Goal: Transaction & Acquisition: Purchase product/service

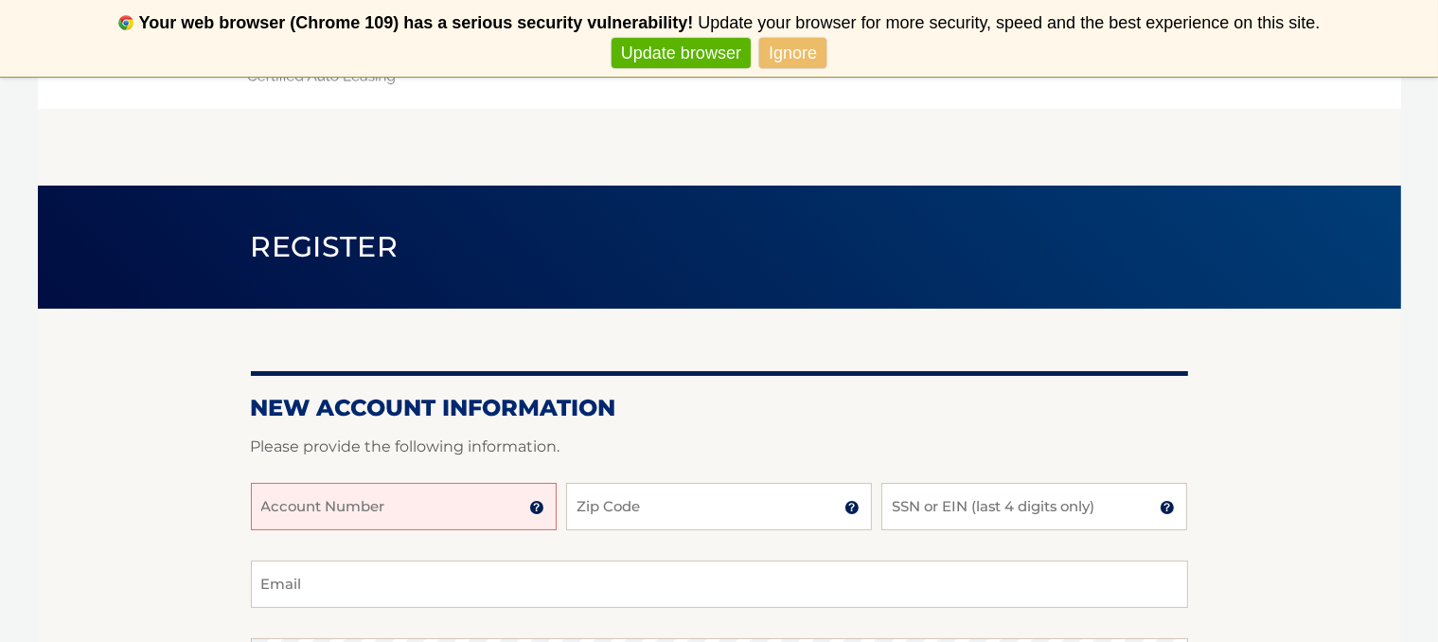
click at [306, 506] on input "Account Number" at bounding box center [404, 506] width 306 height 47
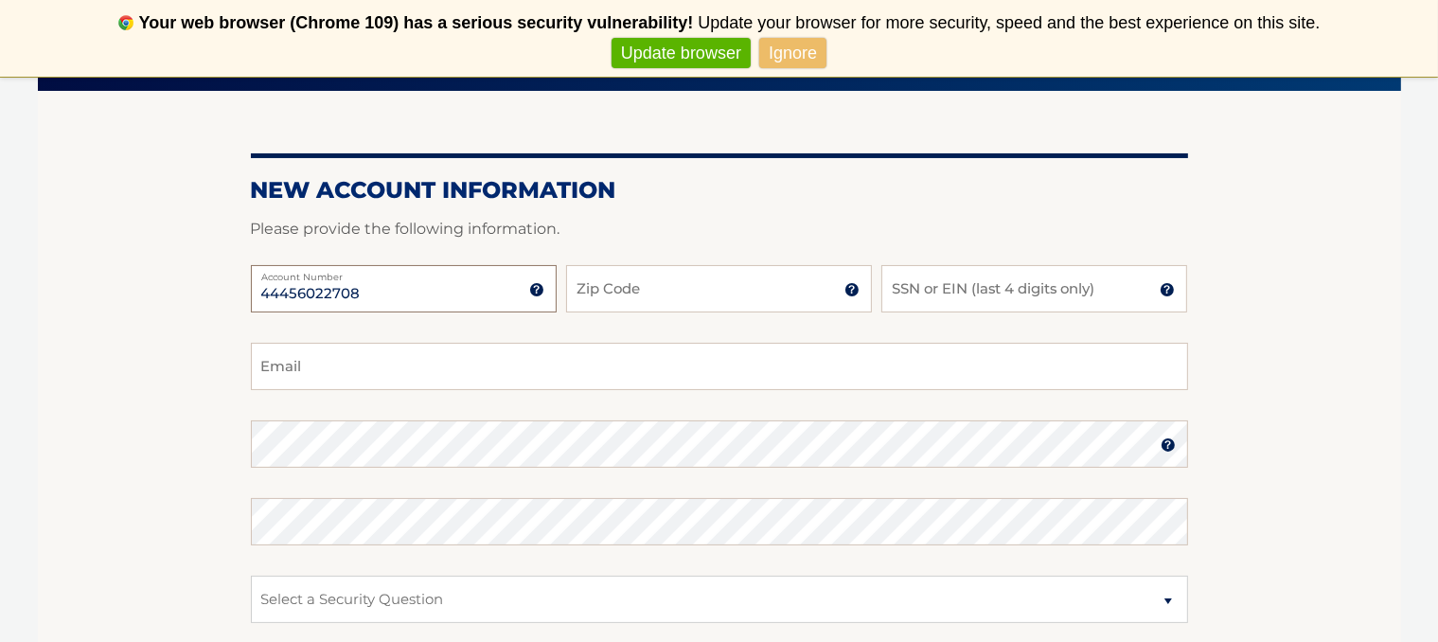
scroll to position [221, 0]
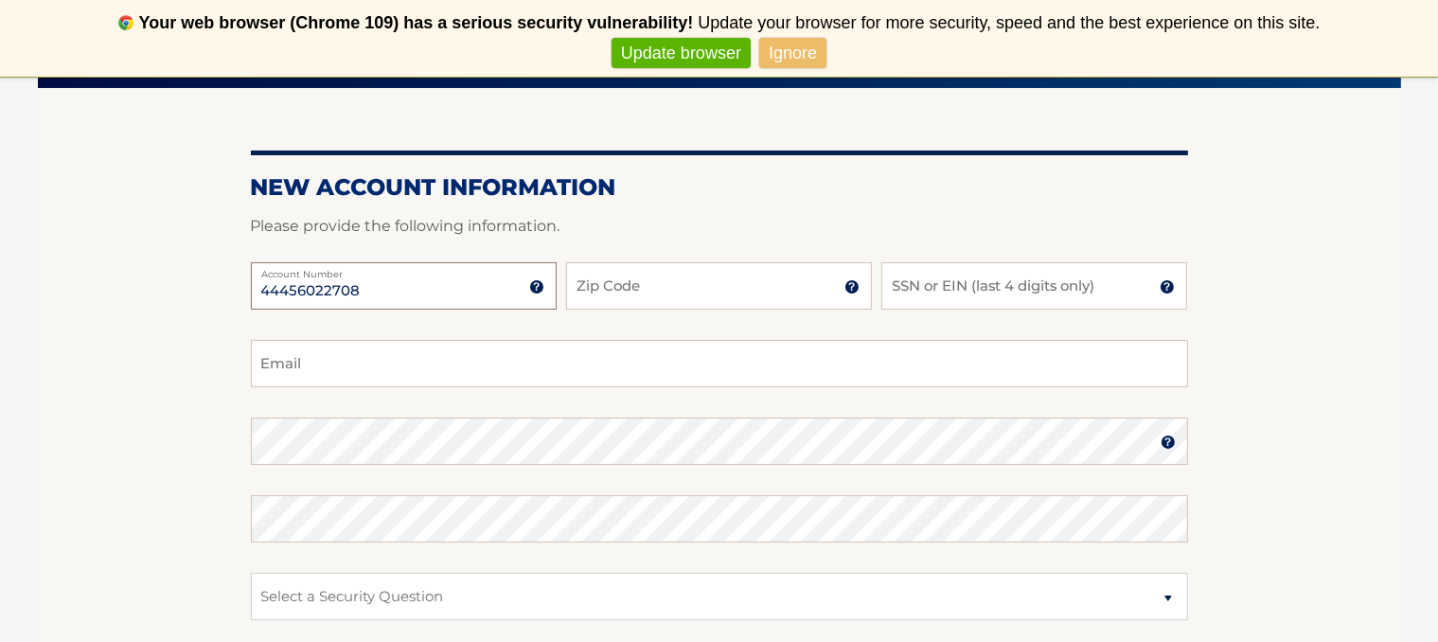
type input "44456022708"
click at [644, 287] on input "Zip Code" at bounding box center [719, 285] width 306 height 47
type input "11780"
type input "725golf@gmail.com"
click at [944, 289] on input "SSN or EIN (last 4 digits only)" at bounding box center [1034, 285] width 306 height 47
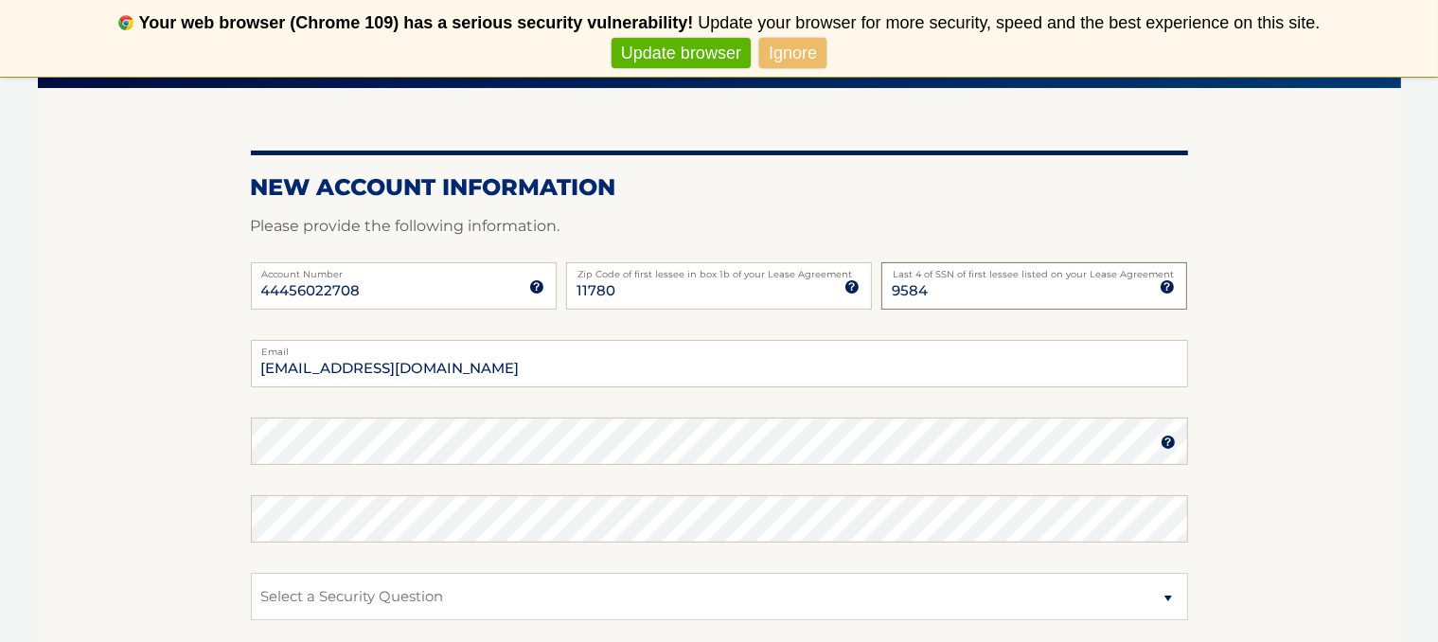
type input "9584"
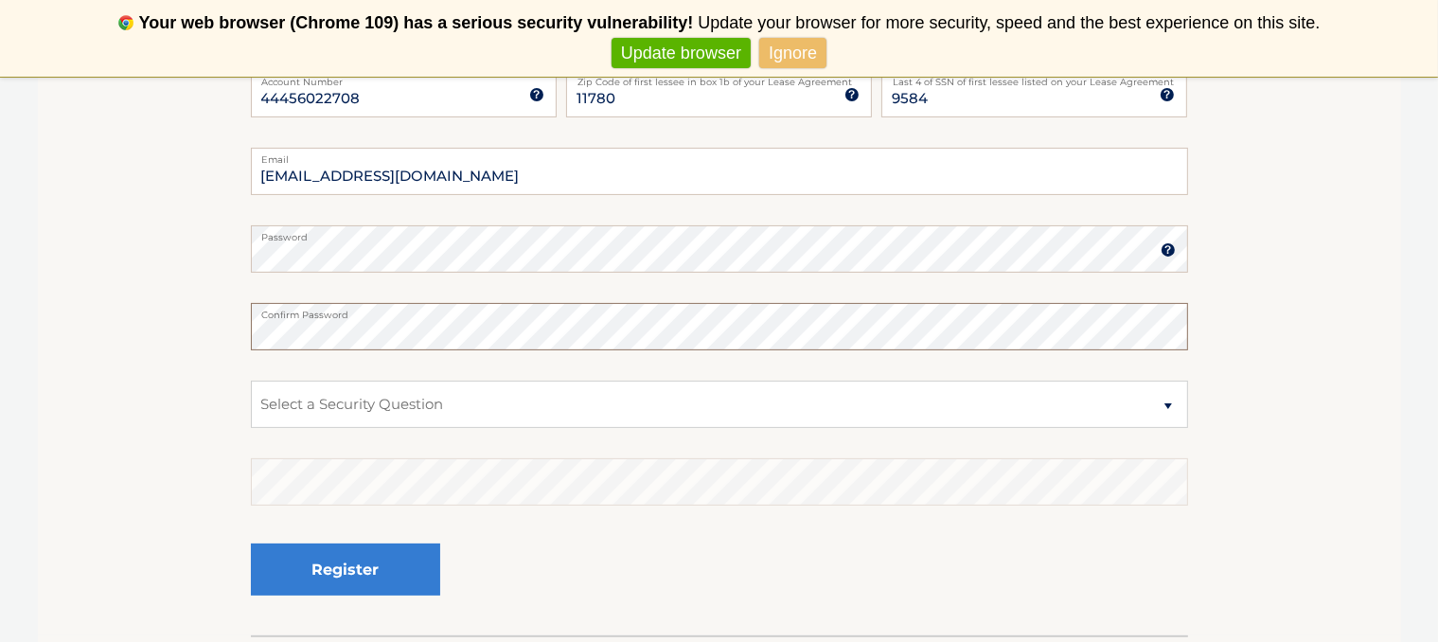
scroll to position [419, 0]
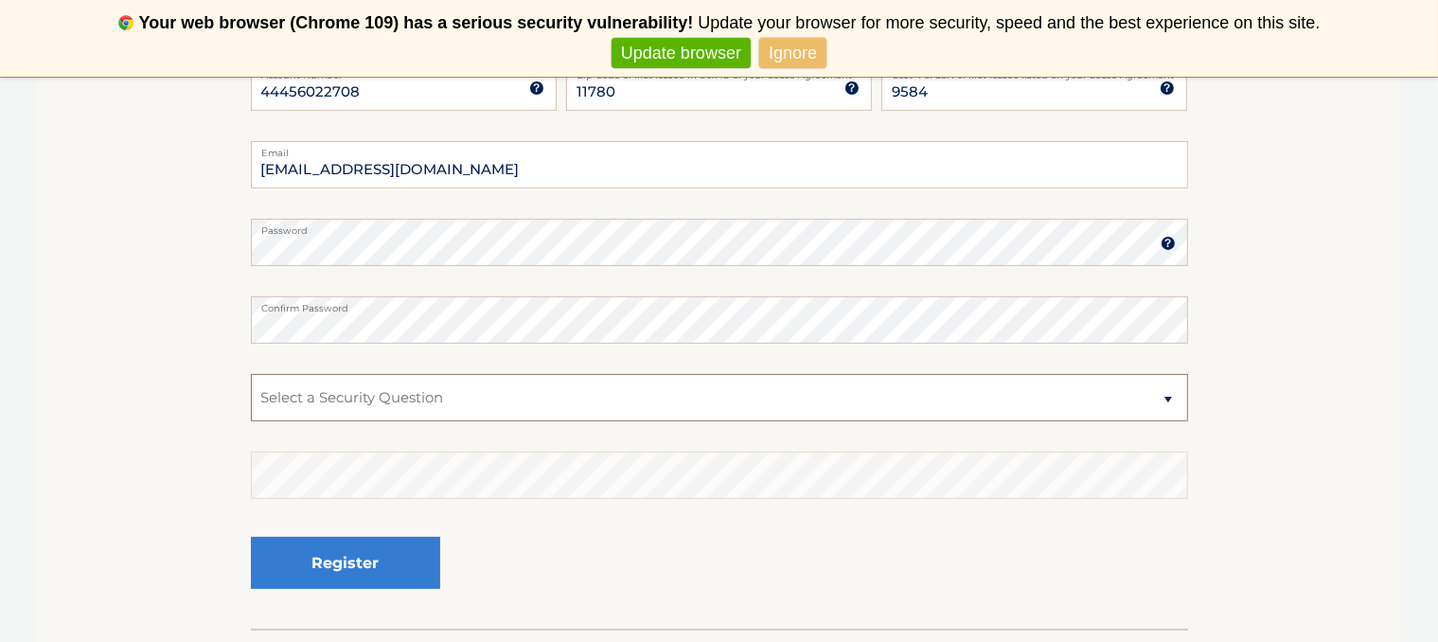
click at [1163, 399] on select "Select a Security Question What was the name of your elementary school? What is…" at bounding box center [719, 397] width 937 height 47
select select "2"
click at [251, 374] on select "Select a Security Question What was the name of your elementary school? What is…" at bounding box center [719, 397] width 937 height 47
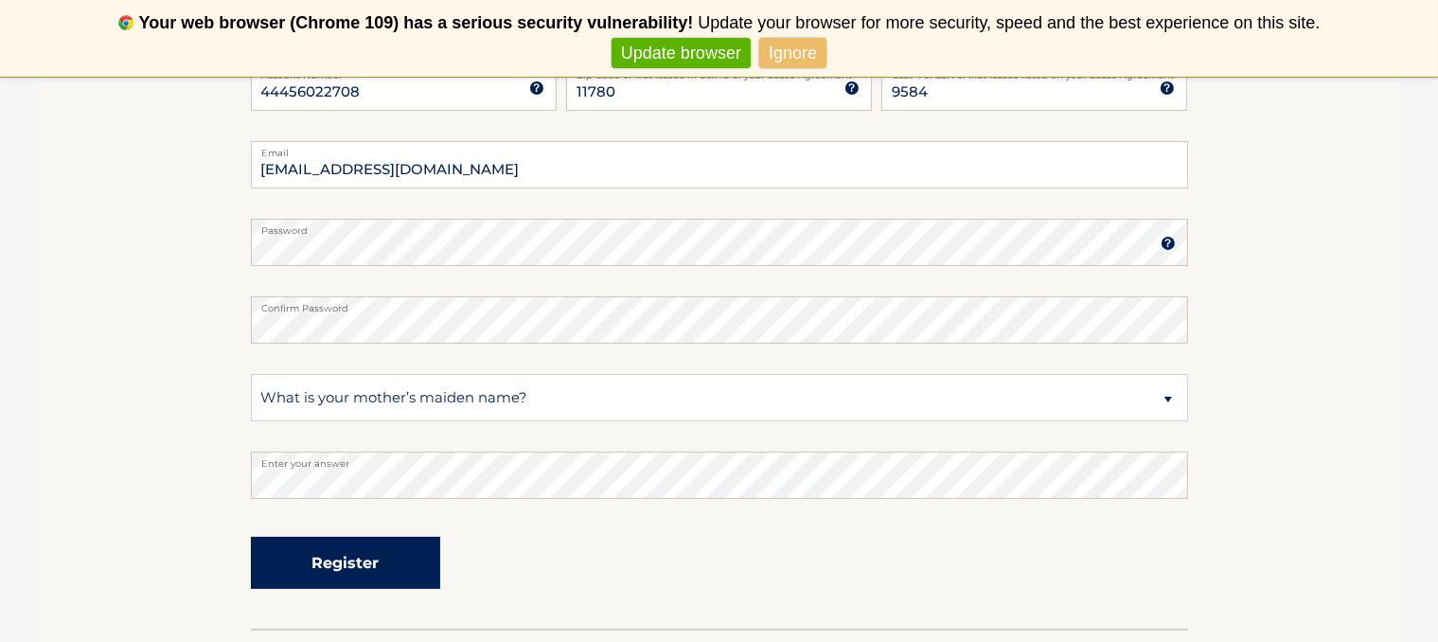
click at [337, 561] on button "Register" at bounding box center [345, 563] width 189 height 52
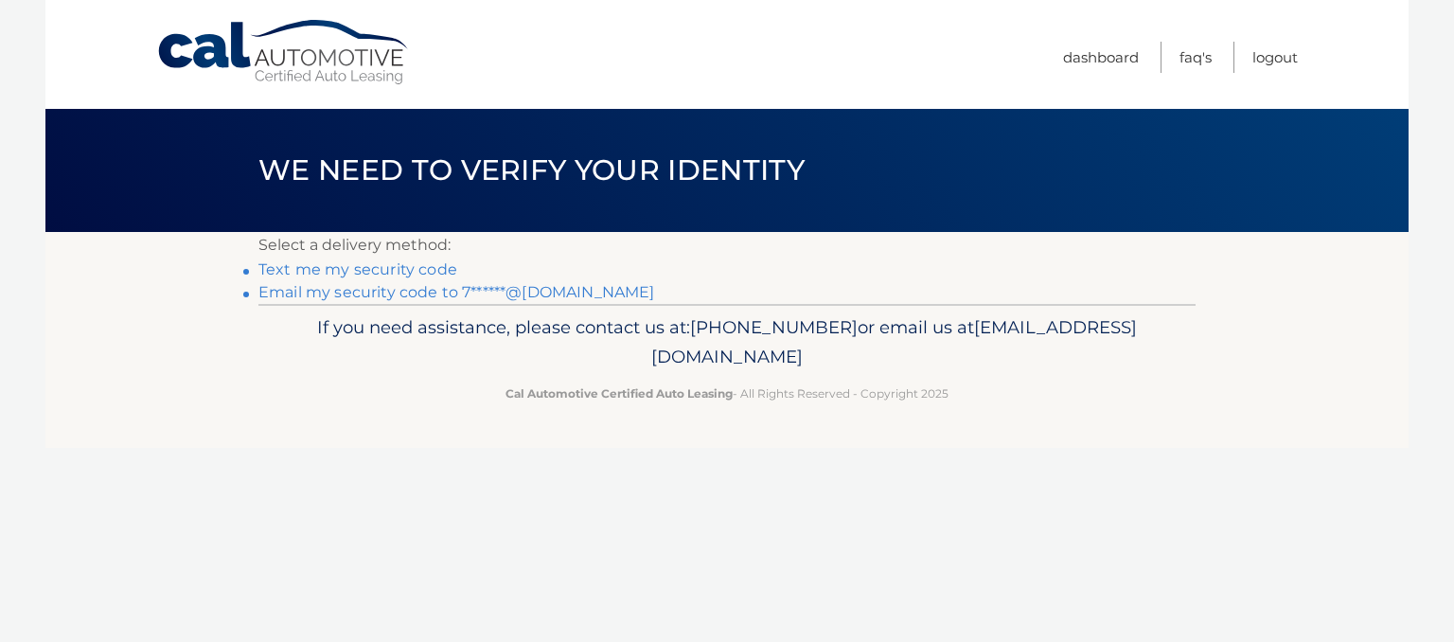
click at [313, 264] on link "Text me my security code" at bounding box center [357, 269] width 199 height 18
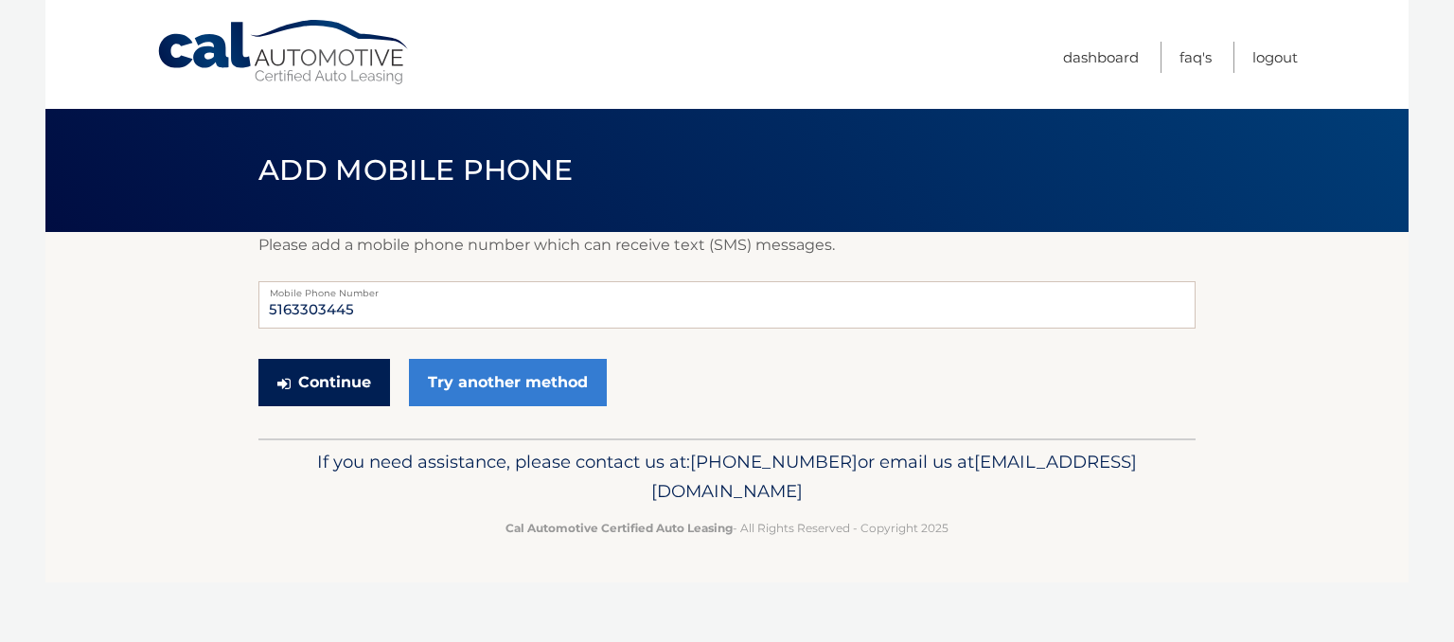
click at [310, 390] on button "Continue" at bounding box center [324, 382] width 132 height 47
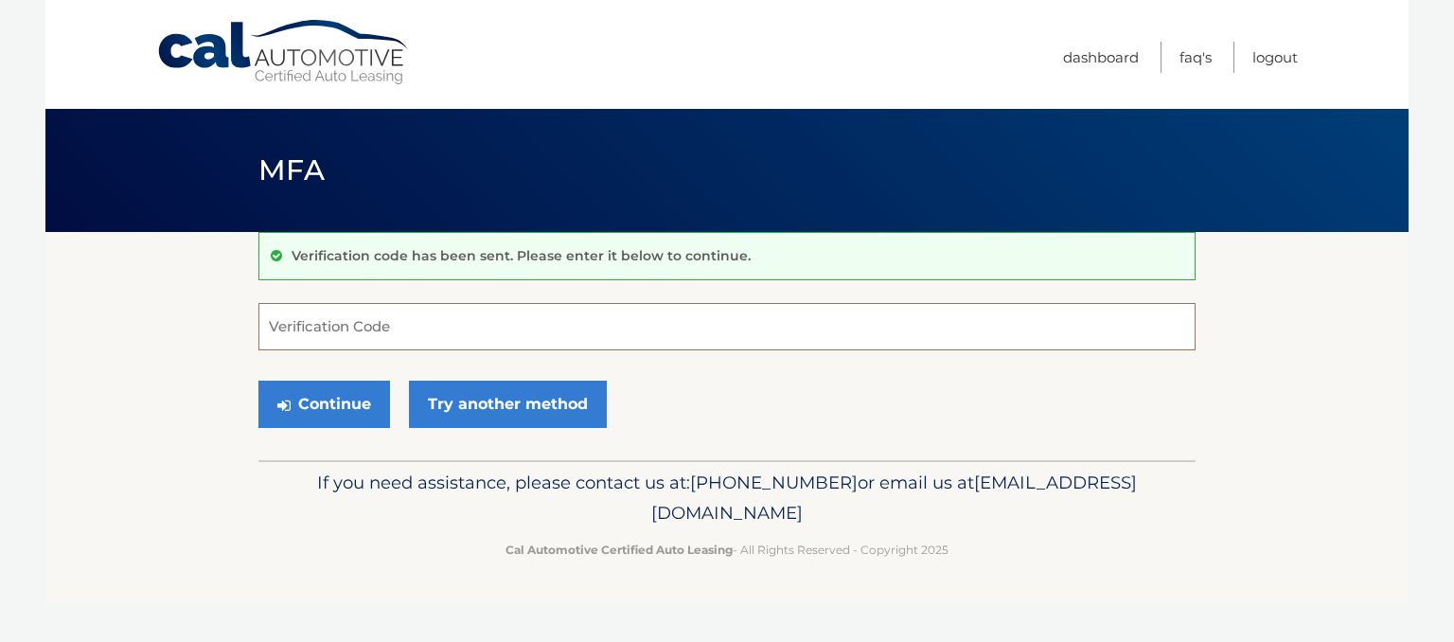
click at [290, 311] on input "Verification Code" at bounding box center [726, 326] width 937 height 47
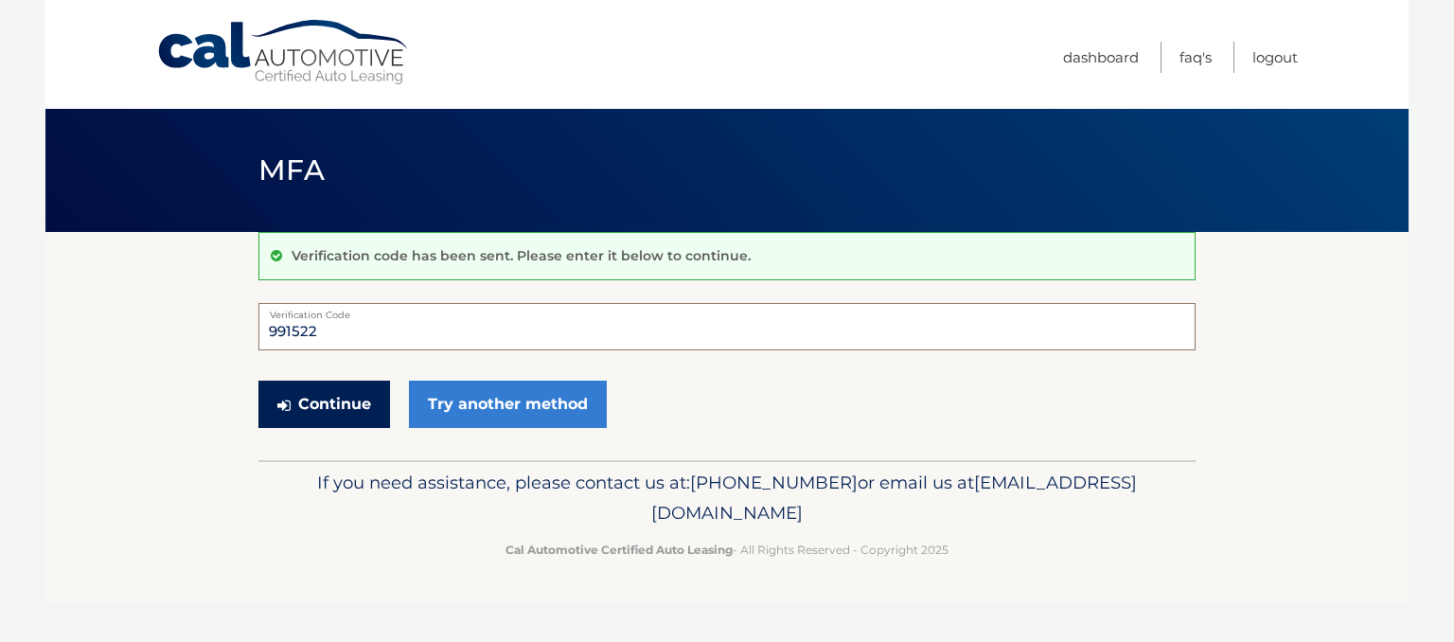
type input "991522"
click at [336, 402] on button "Continue" at bounding box center [324, 404] width 132 height 47
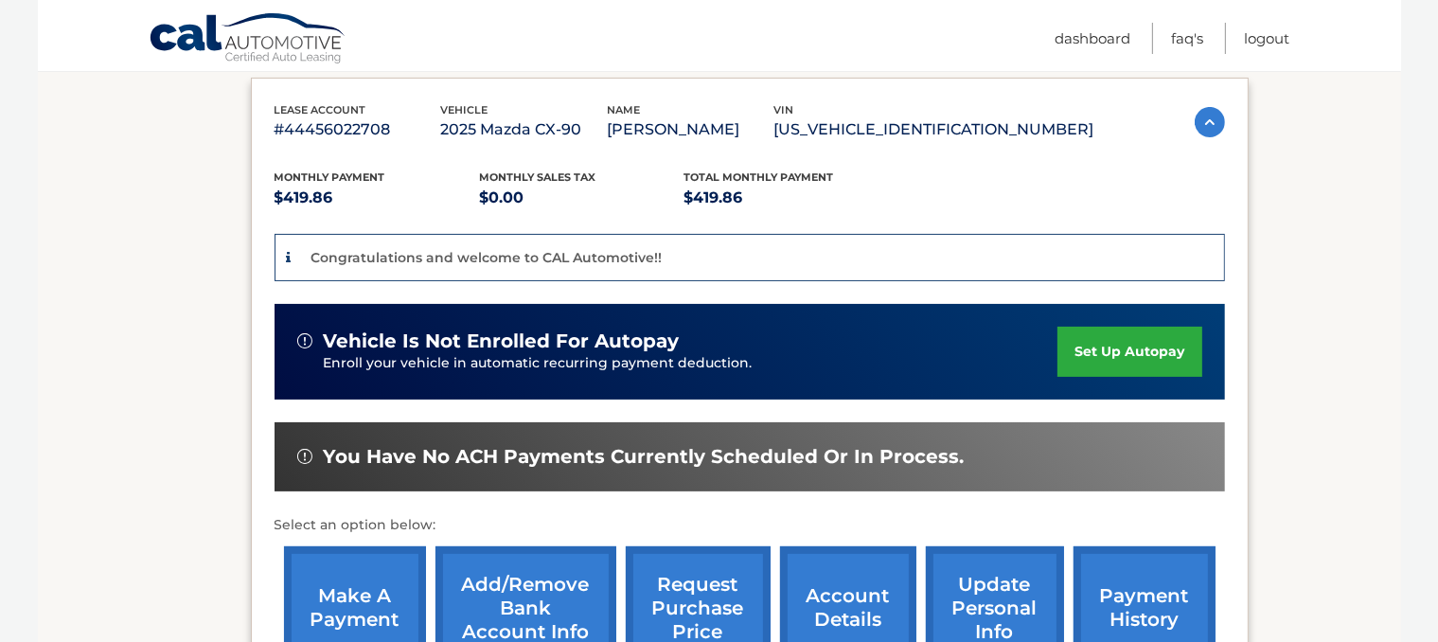
scroll to position [375, 0]
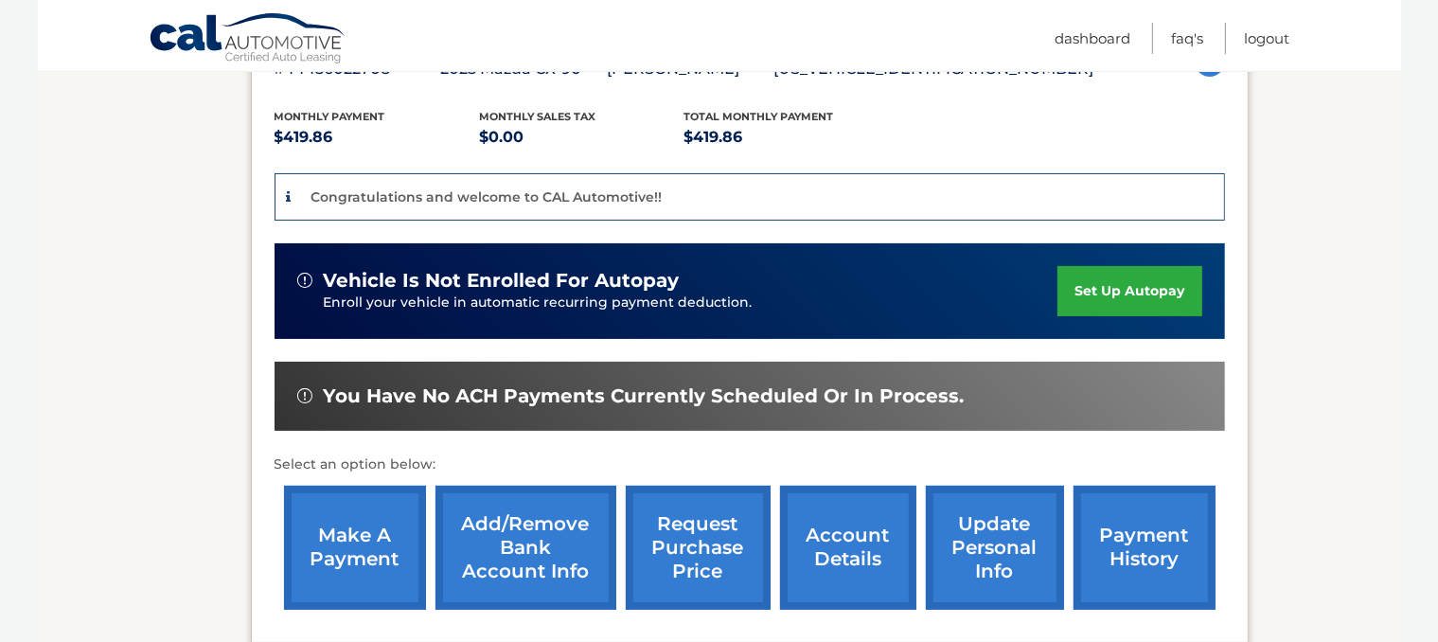
click at [307, 566] on link "make a payment" at bounding box center [355, 548] width 142 height 124
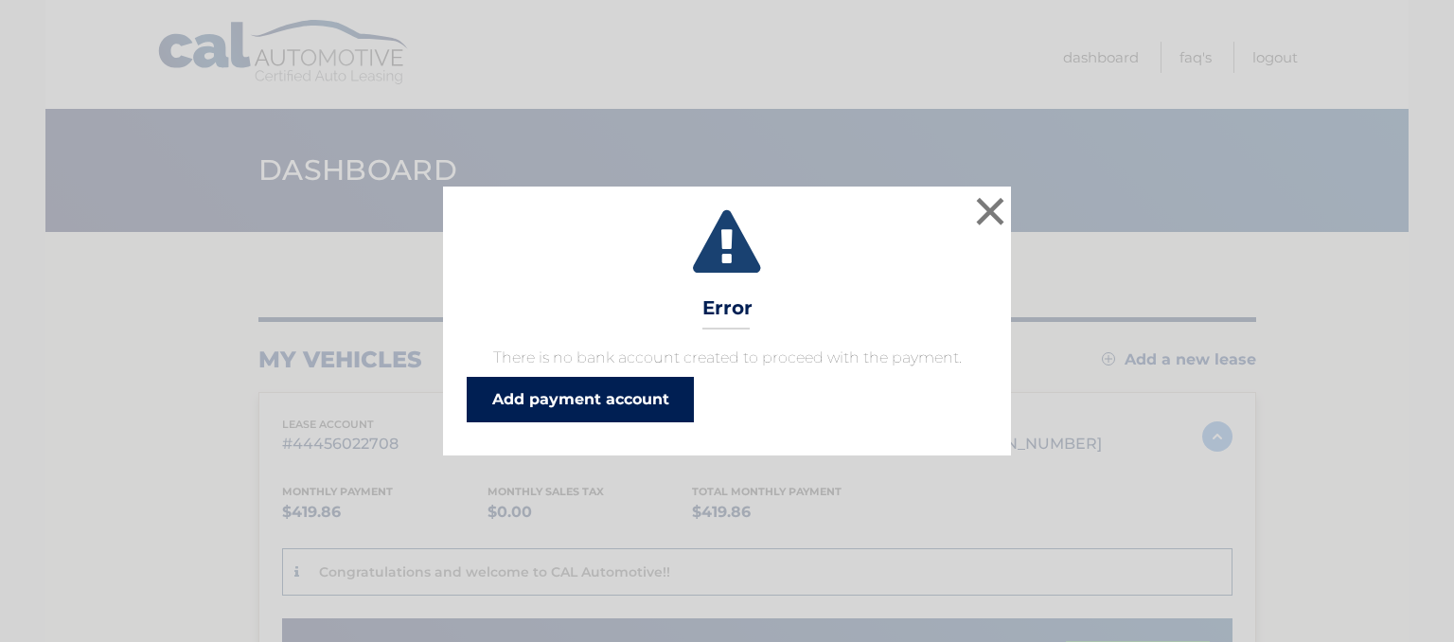
click at [498, 403] on link "Add payment account" at bounding box center [580, 399] width 227 height 45
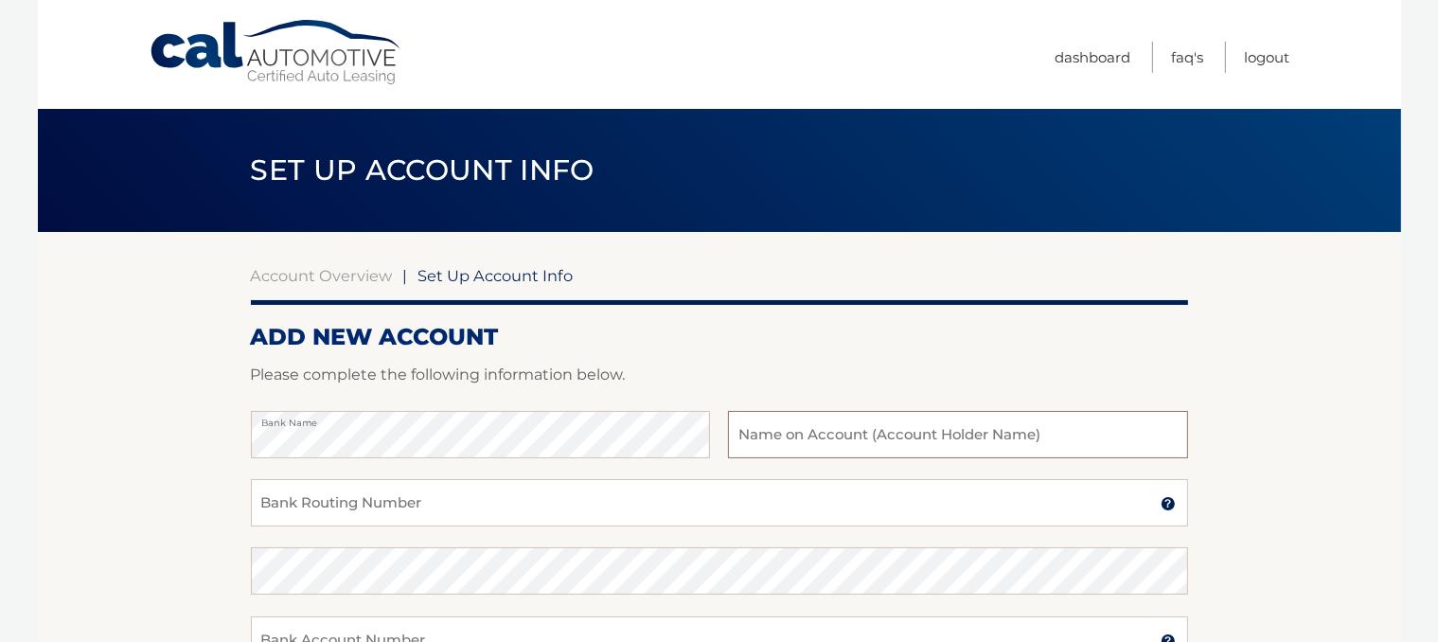
click at [811, 436] on input "text" at bounding box center [957, 434] width 459 height 47
type input "Ronald Meoni"
click at [467, 506] on input "Bank Routing Number" at bounding box center [719, 502] width 937 height 47
type input "026013673"
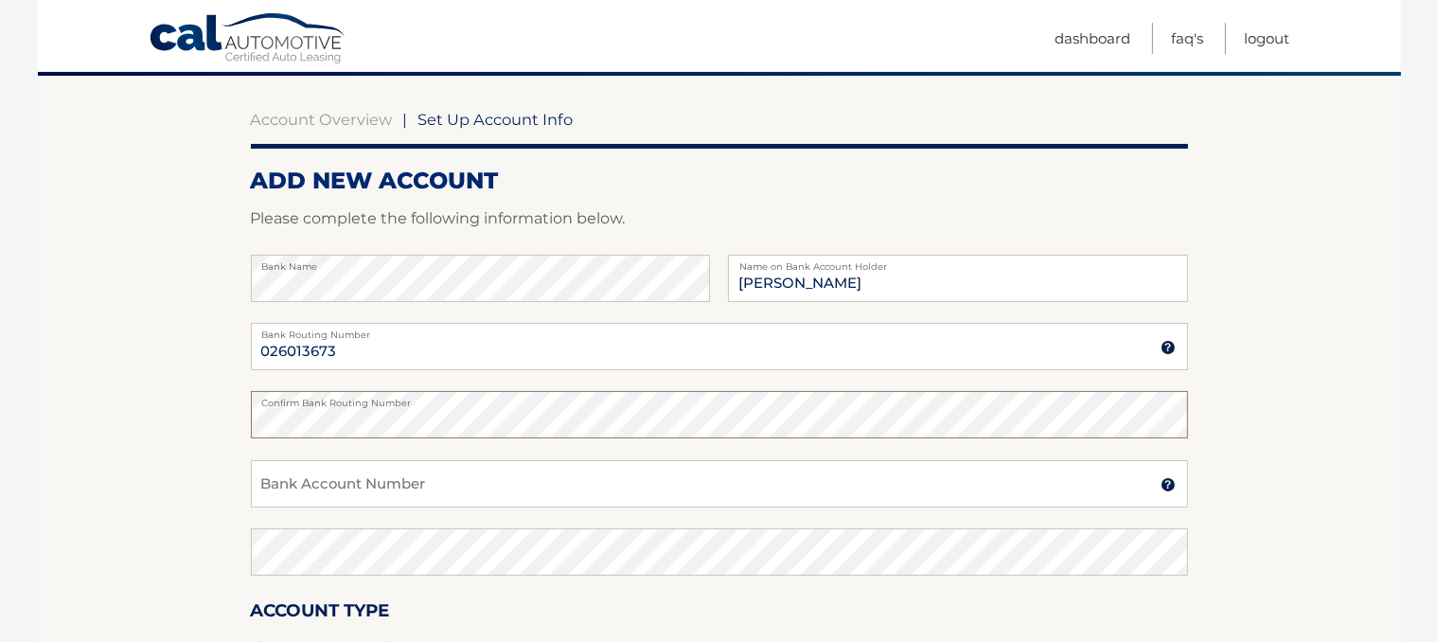
scroll to position [221, 0]
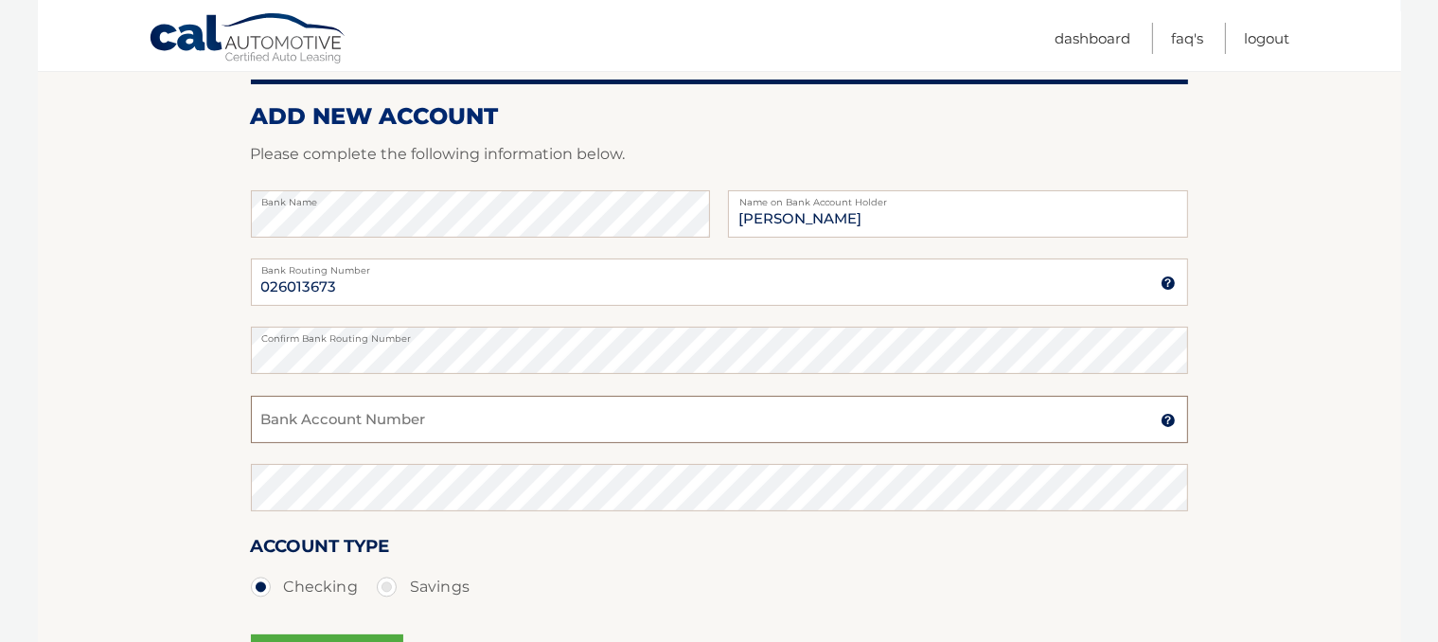
click at [341, 419] on input "Bank Account Number" at bounding box center [719, 419] width 937 height 47
type input "4248818697"
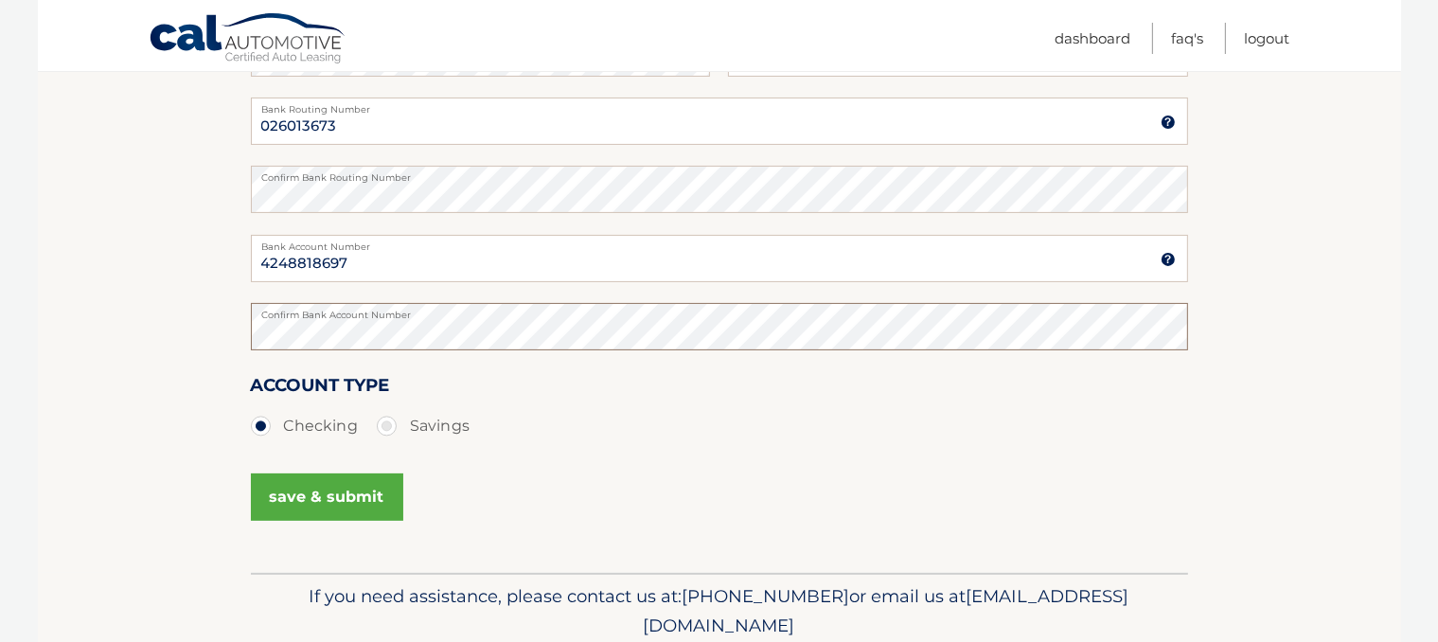
scroll to position [454, 0]
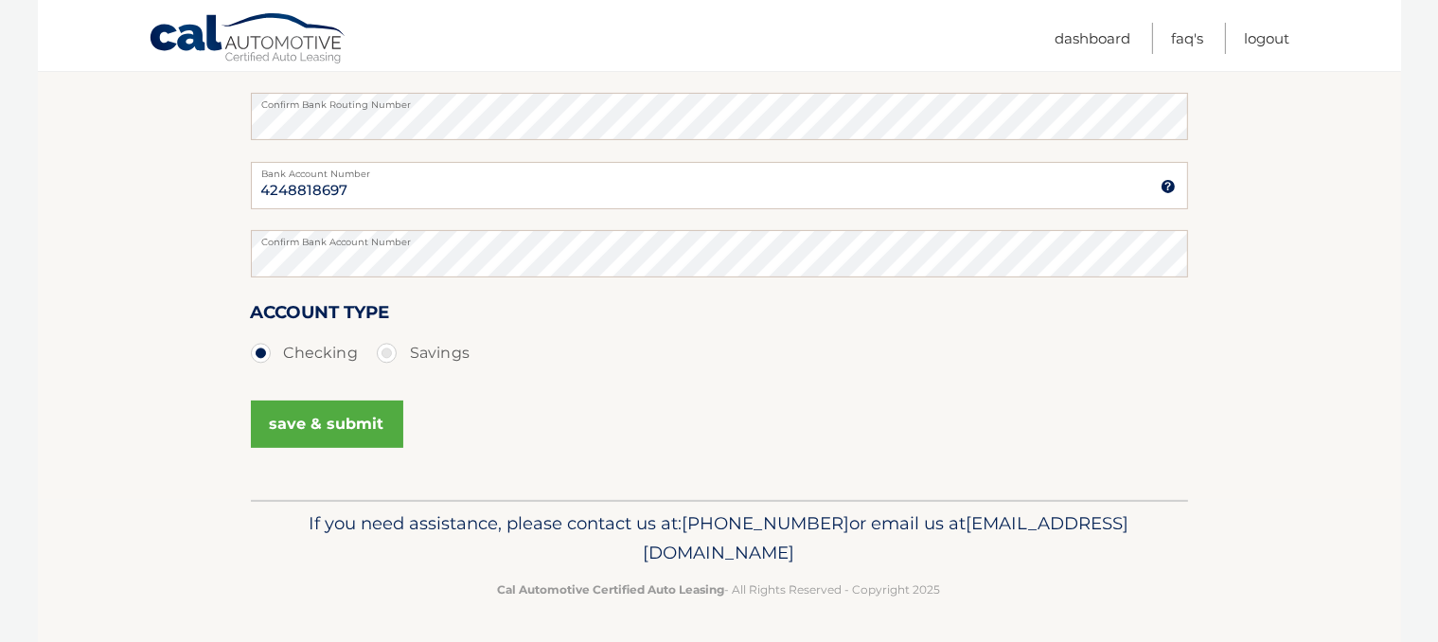
click at [299, 425] on button "save & submit" at bounding box center [327, 423] width 152 height 47
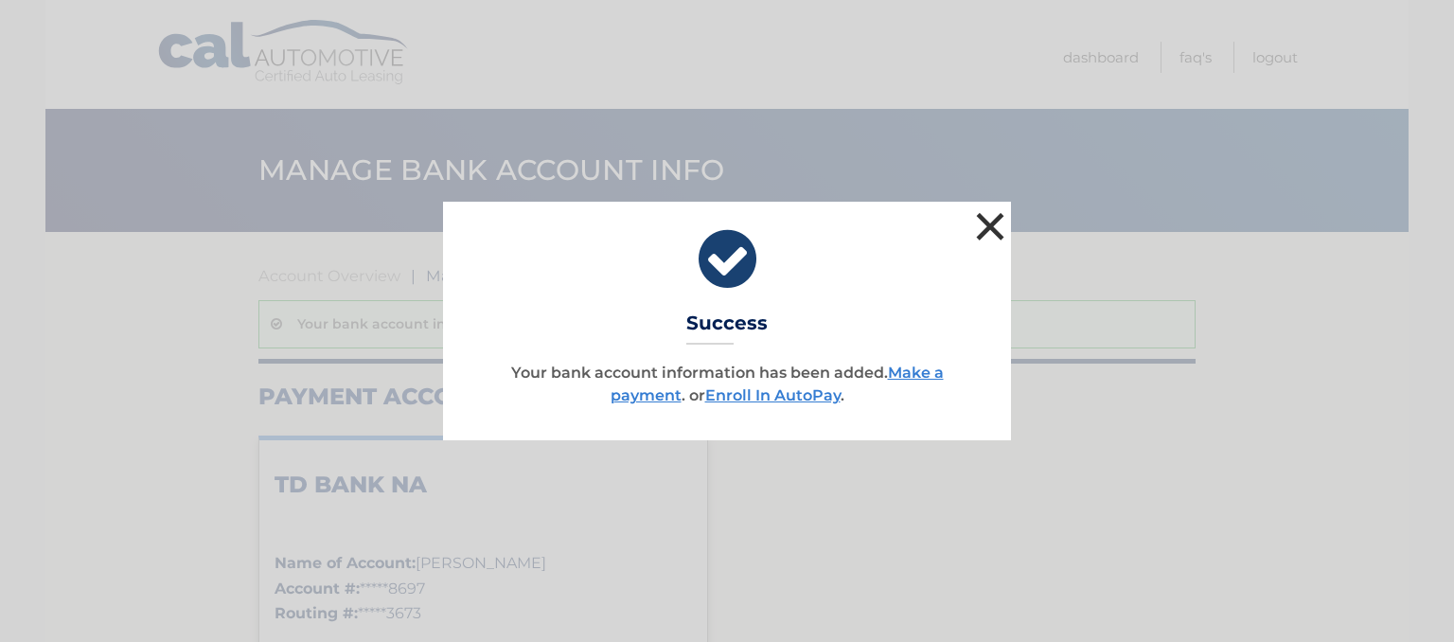
click at [988, 225] on button "×" at bounding box center [990, 226] width 38 height 38
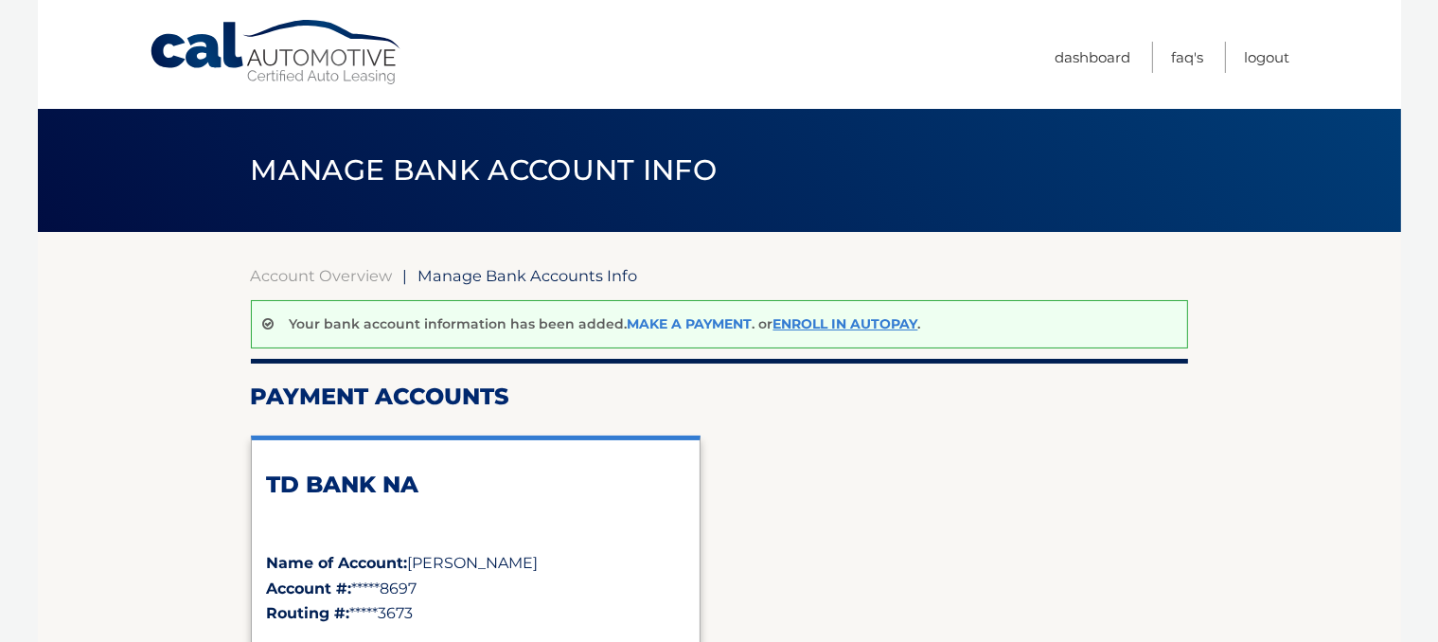
click at [719, 324] on link "Make a payment" at bounding box center [690, 323] width 125 height 17
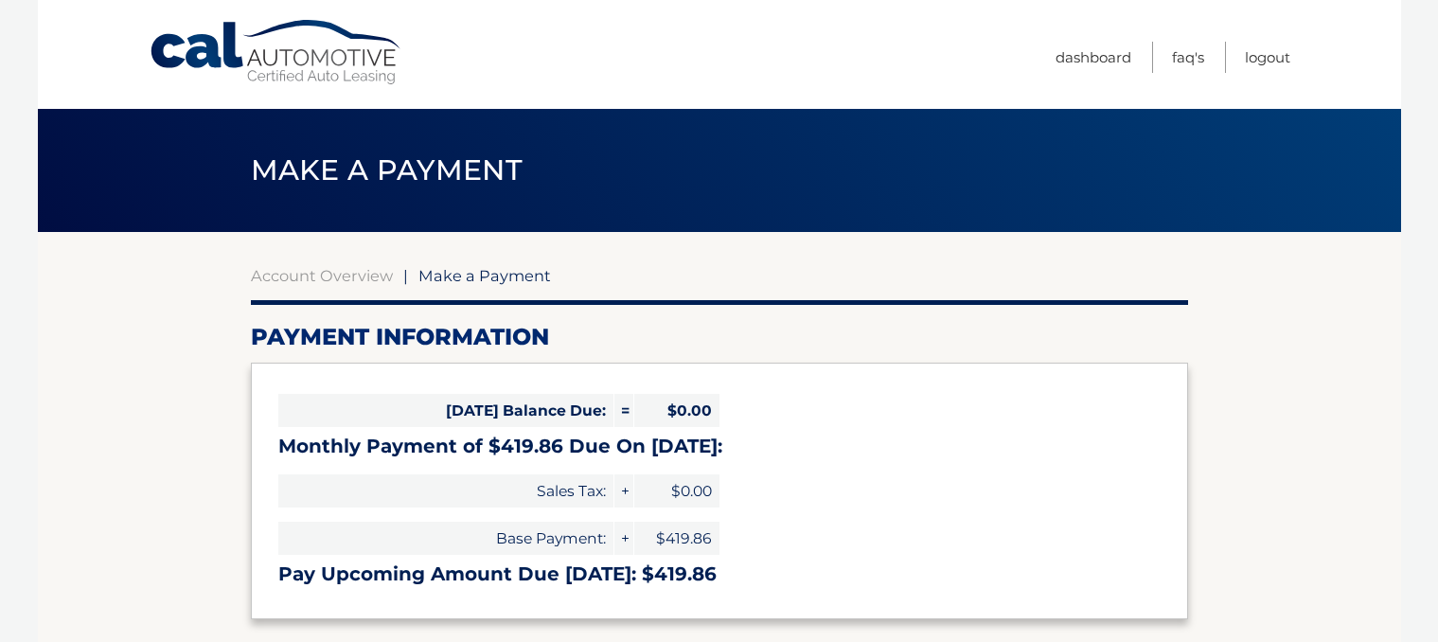
select select "YjMyMzUzNWUtMGE0Yi00MTA2LWJlODItZTVmNWUzNWNjOWJi"
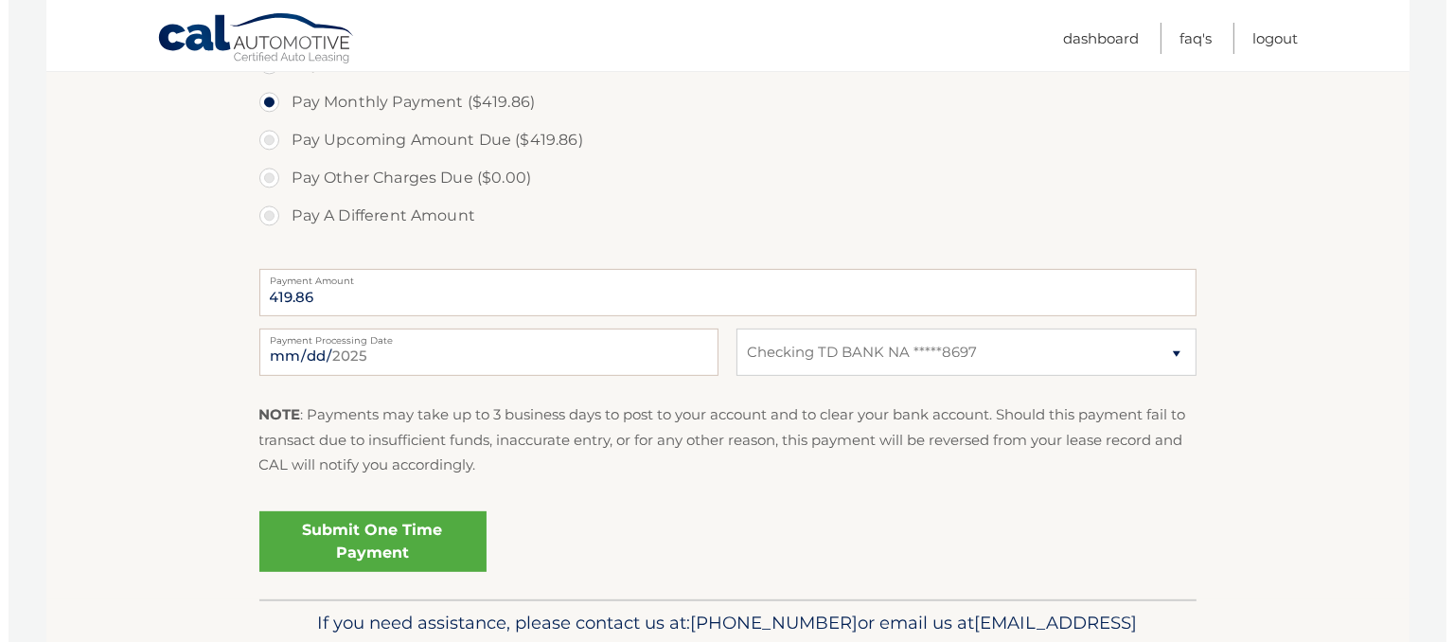
scroll to position [618, 0]
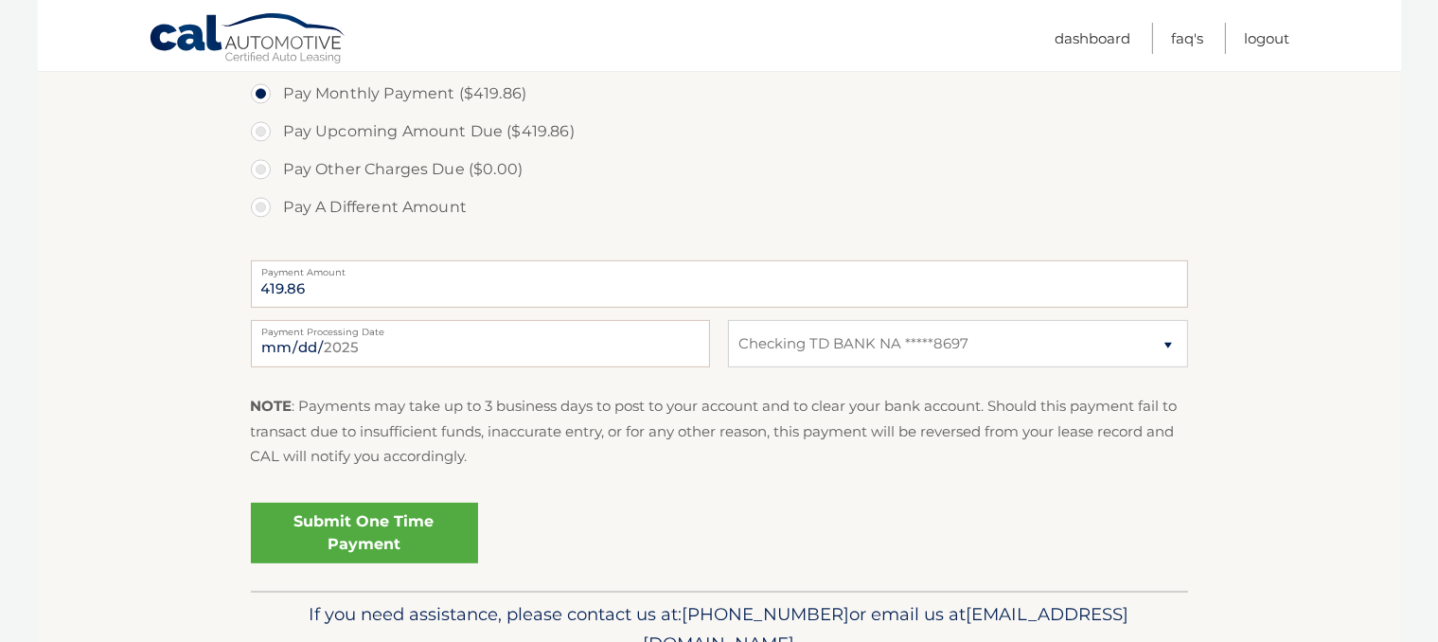
click at [322, 522] on link "Submit One Time Payment" at bounding box center [364, 533] width 227 height 61
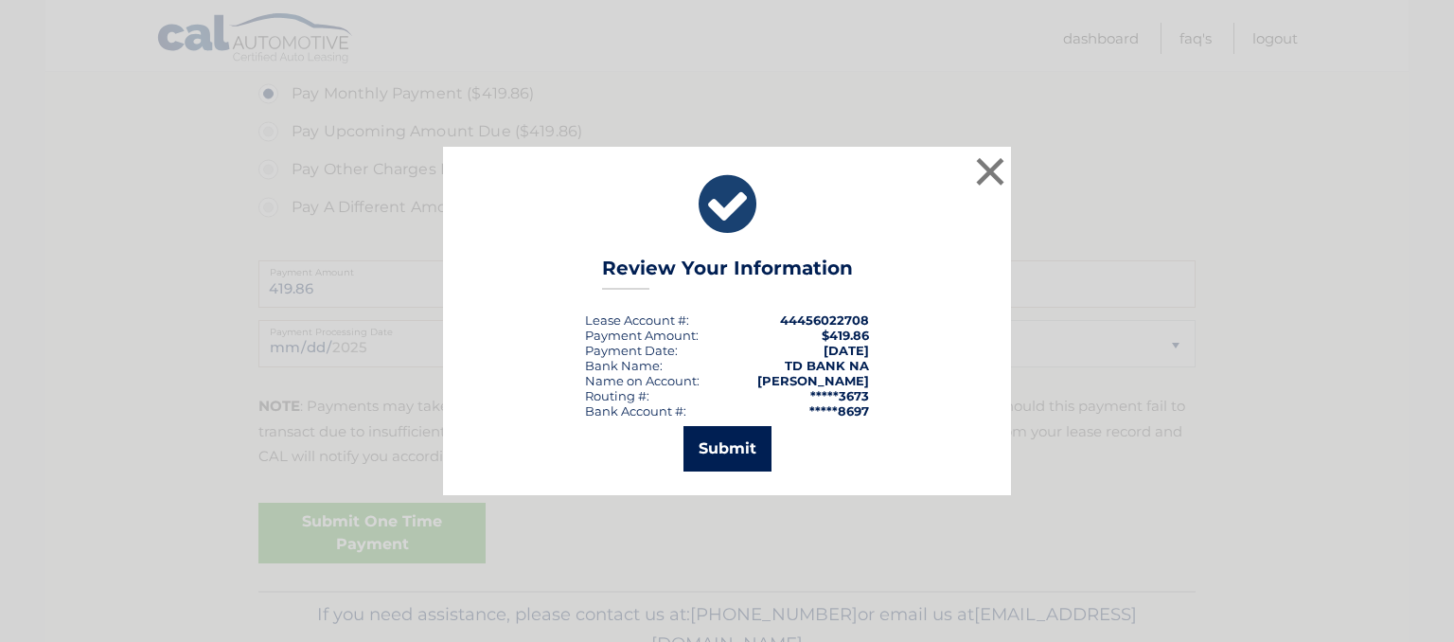
click at [712, 445] on button "Submit" at bounding box center [727, 448] width 88 height 45
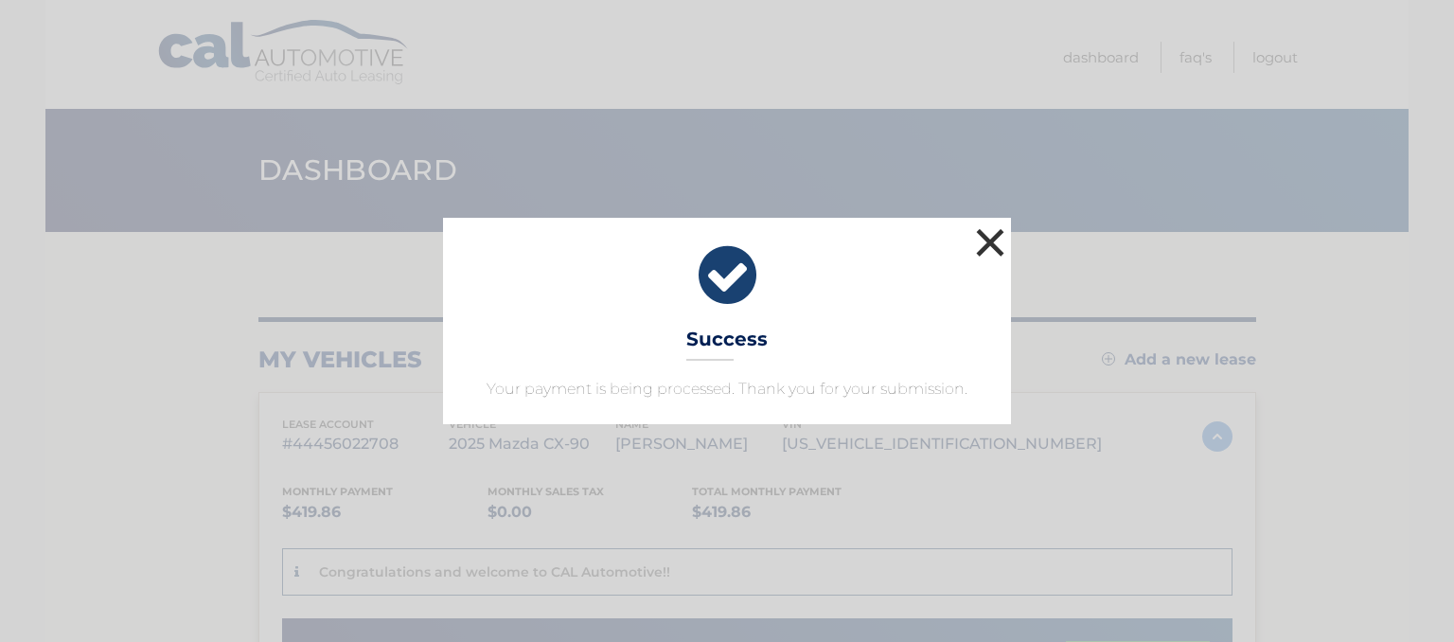
click at [990, 245] on button "×" at bounding box center [990, 242] width 38 height 38
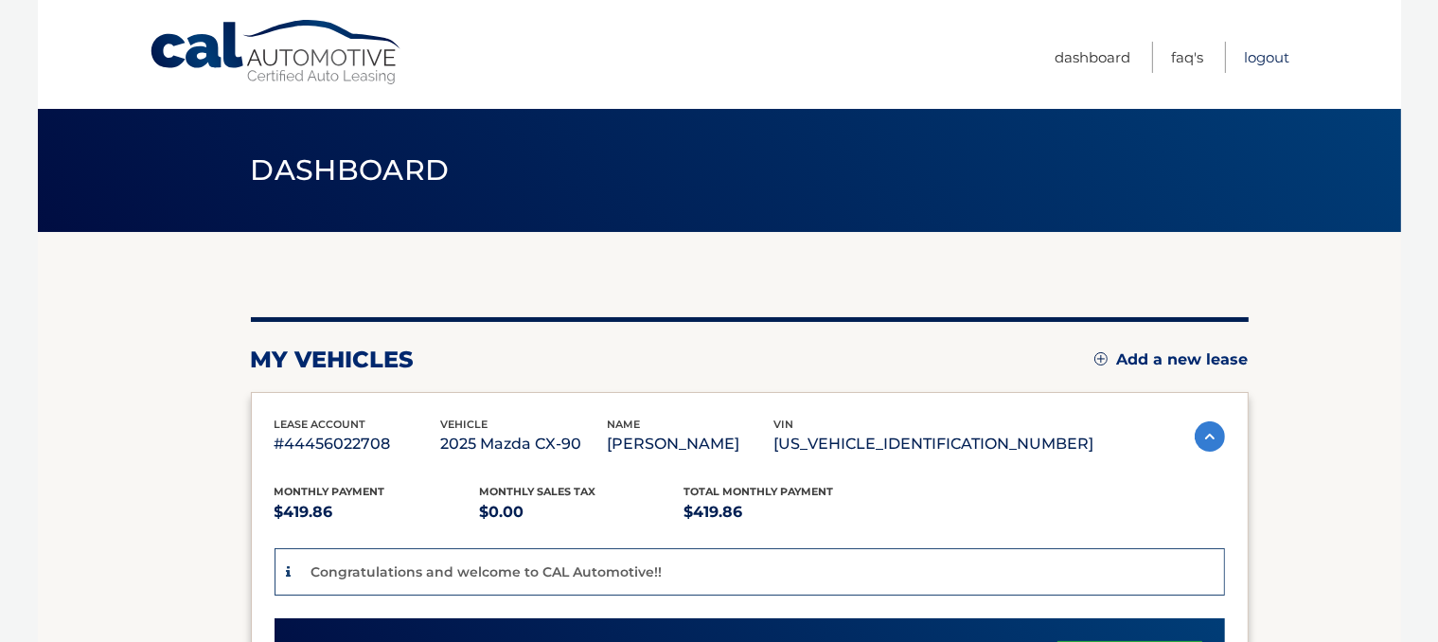
click at [1275, 55] on link "Logout" at bounding box center [1267, 57] width 45 height 31
